Goal: Task Accomplishment & Management: Manage account settings

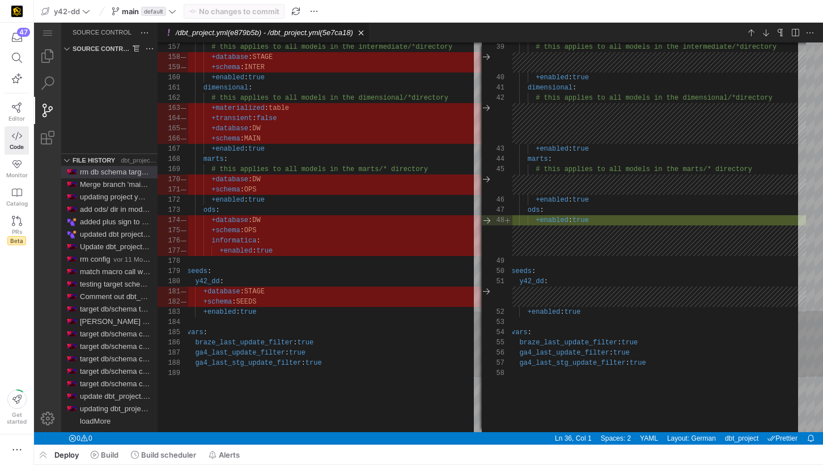
scroll to position [102, 0]
click at [79, 13] on span "y42-dd" at bounding box center [67, 11] width 26 height 9
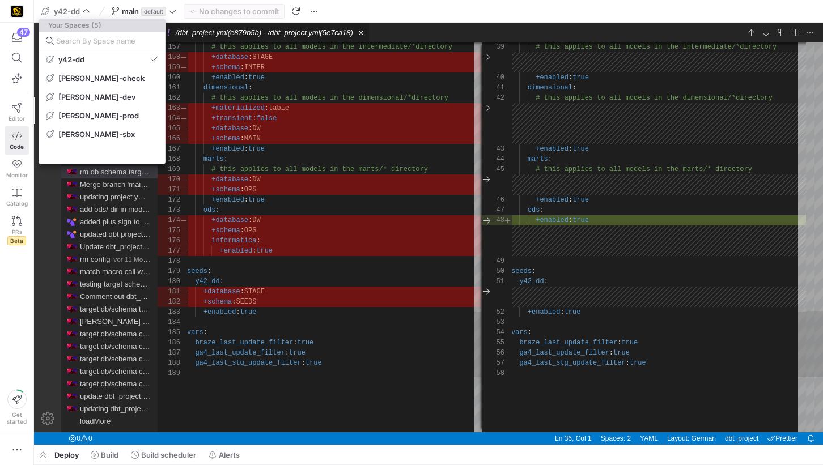
click at [11, 442] on div at bounding box center [411, 232] width 823 height 465
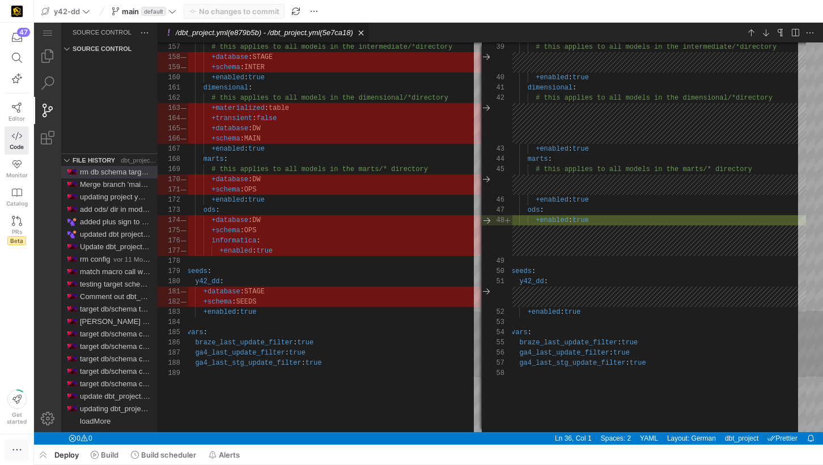
click at [11, 448] on icon "button" at bounding box center [16, 449] width 11 height 11
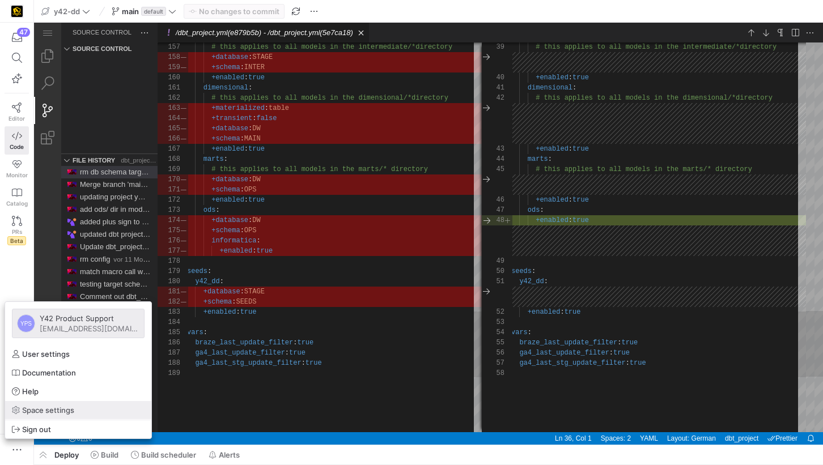
click at [50, 414] on span "Space settings" at bounding box center [48, 410] width 52 height 9
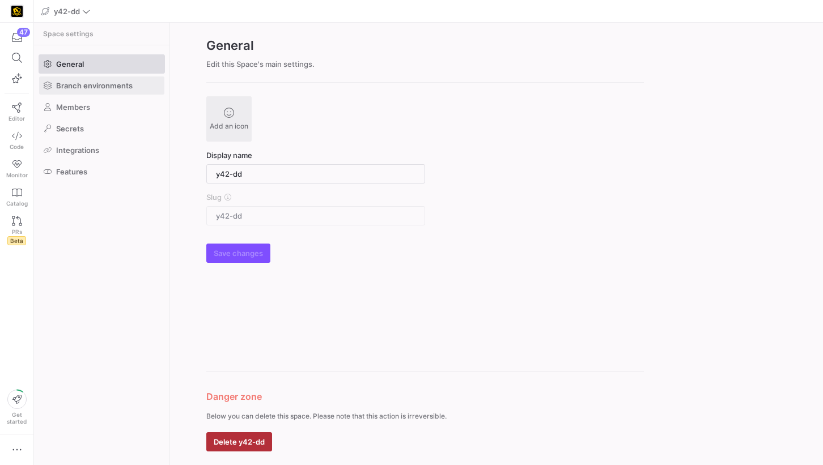
click at [150, 92] on span at bounding box center [101, 85] width 125 height 18
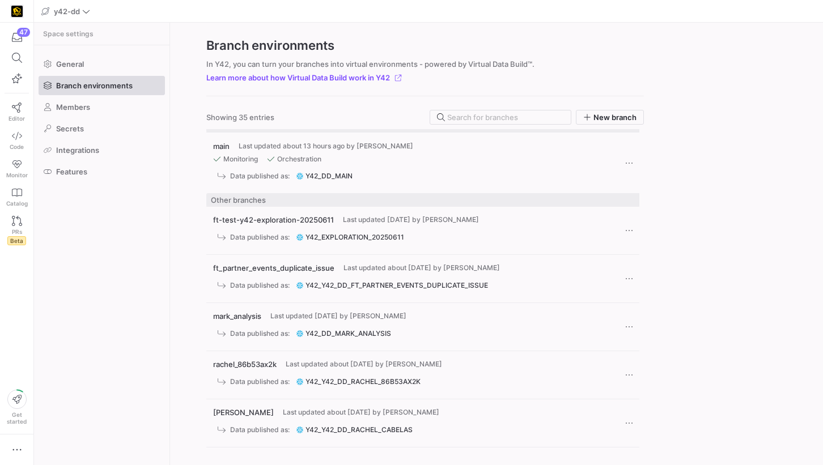
scroll to position [15, 0]
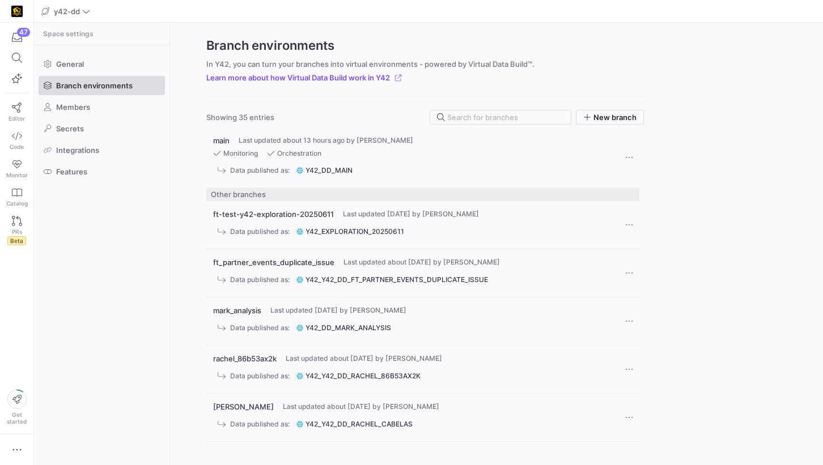
click at [321, 169] on y42-published-schema-link "y42_dd_main" at bounding box center [325, 171] width 58 height 8
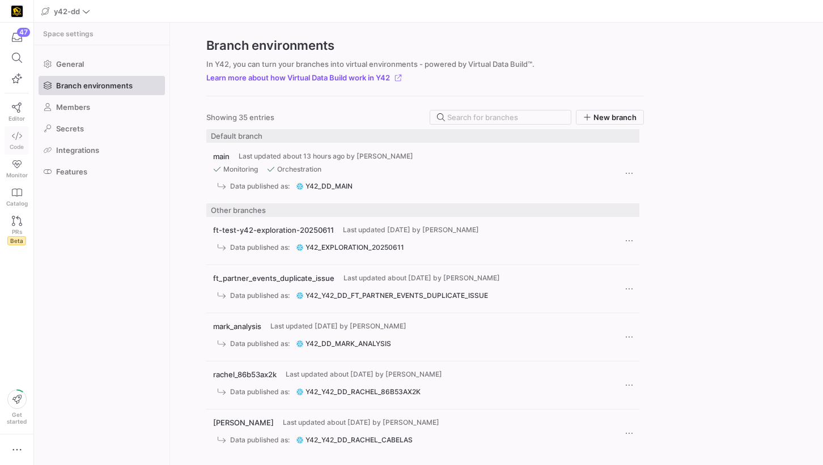
click at [7, 141] on link "Code" at bounding box center [17, 140] width 24 height 28
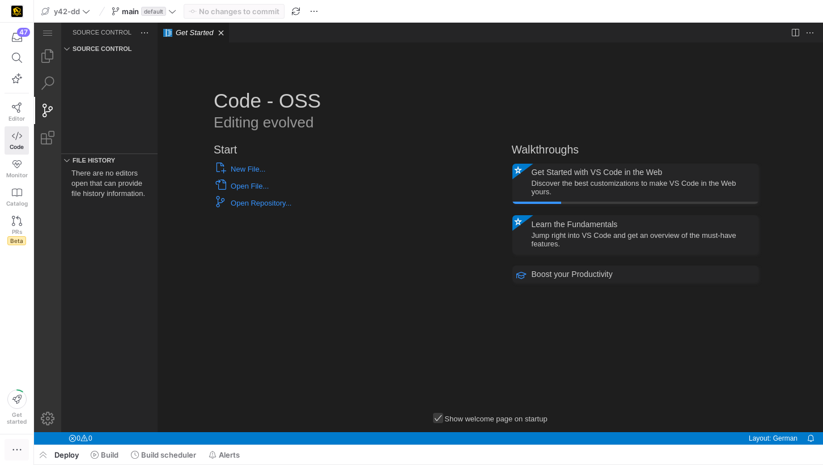
click at [18, 452] on icon "button" at bounding box center [16, 449] width 11 height 11
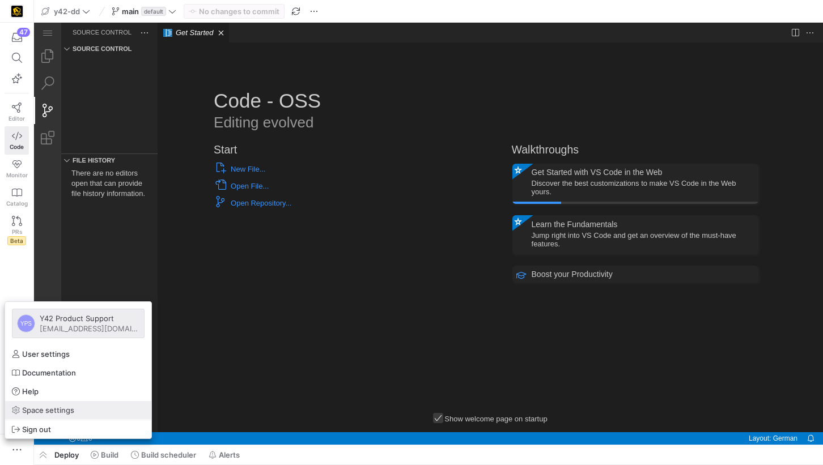
click at [59, 409] on span "Space settings" at bounding box center [48, 410] width 52 height 9
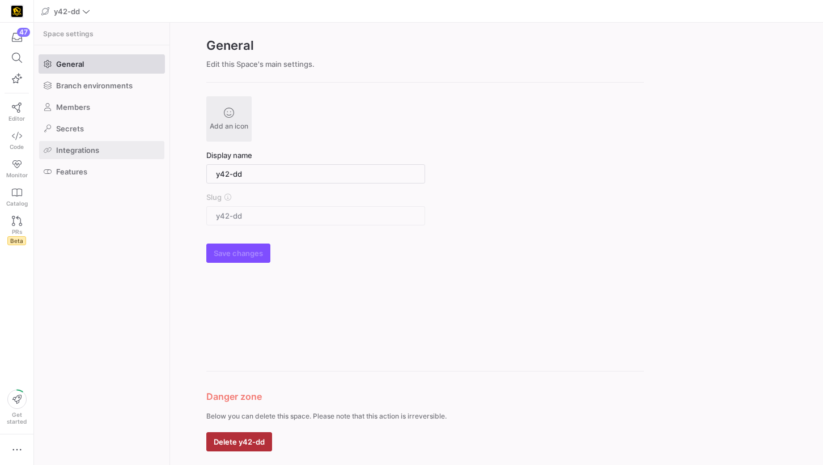
click at [108, 152] on span at bounding box center [101, 150] width 125 height 18
